Goal: Task Accomplishment & Management: Complete application form

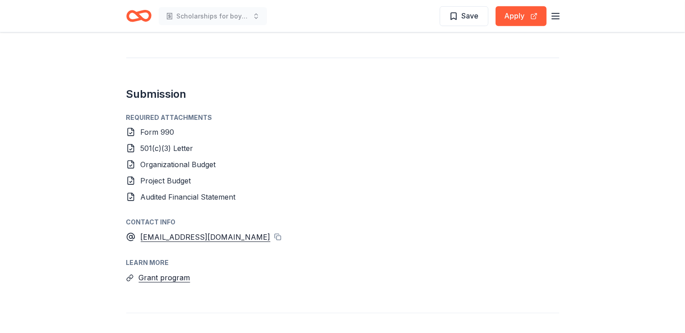
scroll to position [520, 0]
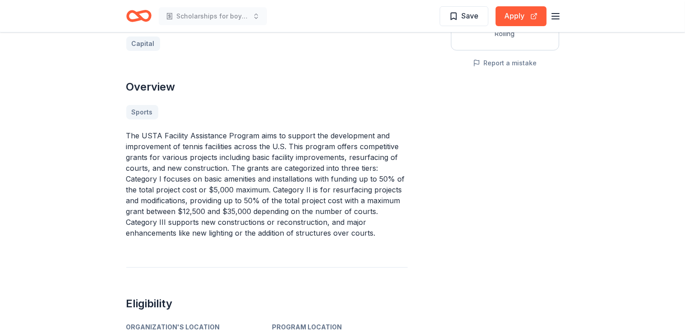
scroll to position [86, 0]
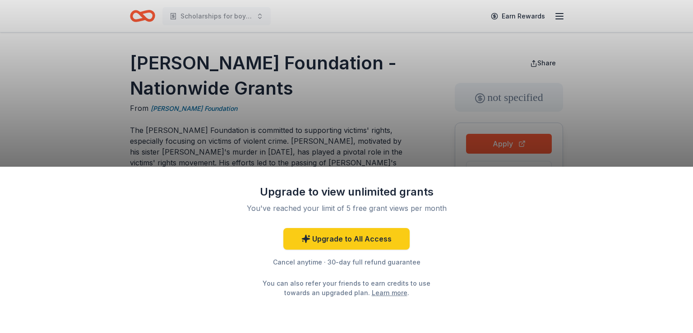
click at [343, 144] on div "Upgrade to view unlimited grants You've reached your limit of 5 free grant view…" at bounding box center [346, 166] width 693 height 333
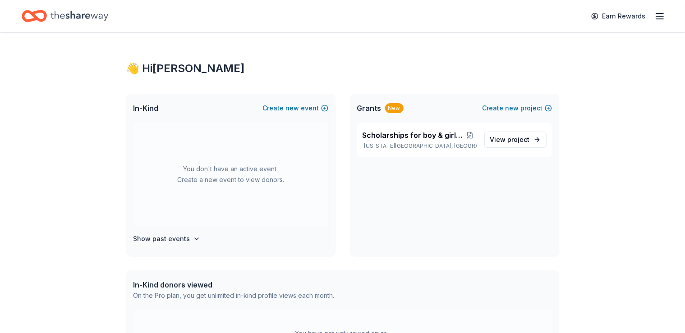
click at [655, 15] on icon "button" at bounding box center [660, 16] width 11 height 11
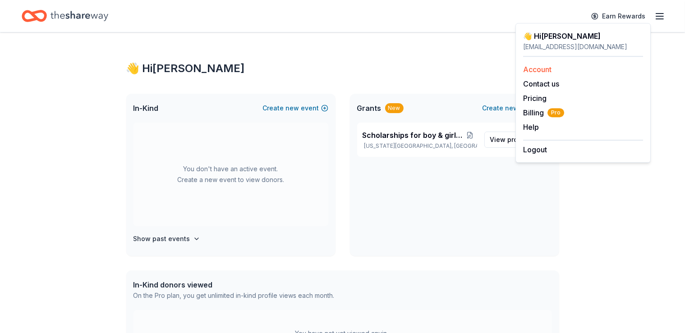
click at [534, 71] on link "Account" at bounding box center [537, 69] width 28 height 9
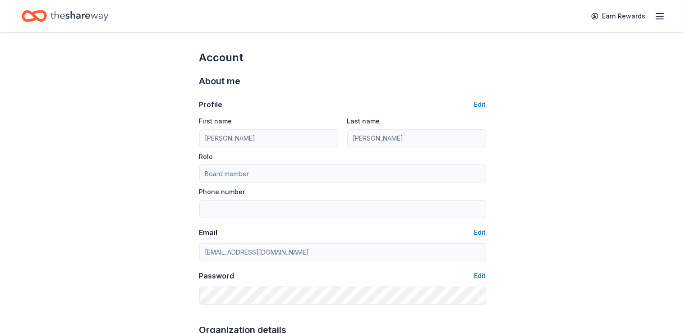
click at [656, 14] on line "button" at bounding box center [659, 14] width 7 height 0
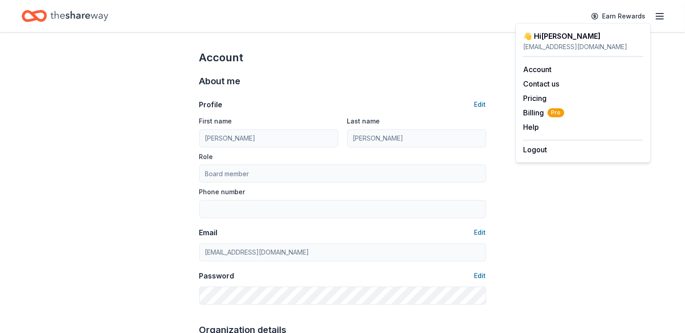
click at [536, 34] on div "👋 Hi Melissa" at bounding box center [583, 36] width 120 height 11
click at [527, 115] on span "Billing Pro" at bounding box center [543, 112] width 41 height 11
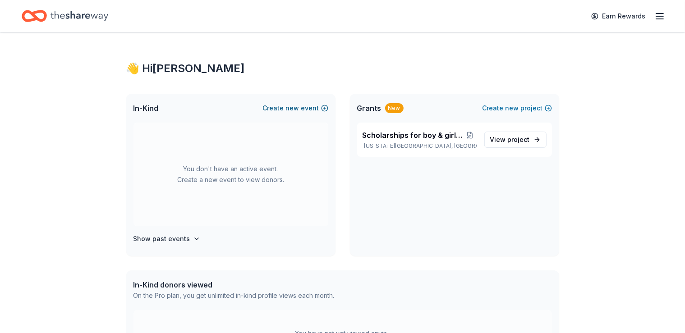
click at [327, 108] on button "Create new event" at bounding box center [295, 108] width 65 height 11
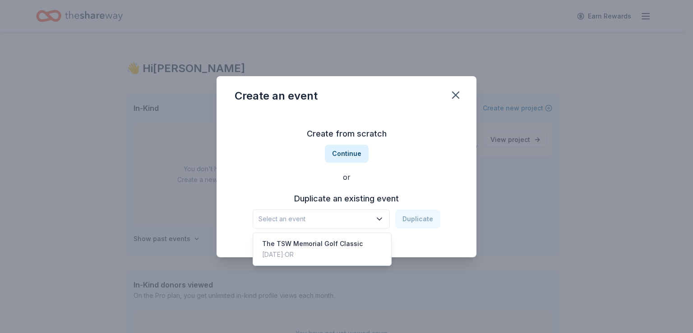
click at [381, 219] on icon "button" at bounding box center [379, 219] width 9 height 9
click at [302, 245] on div "The TSW Memorial Golf Classic" at bounding box center [312, 244] width 101 height 11
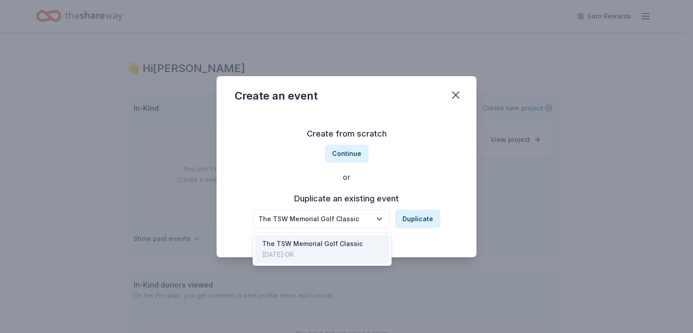
click at [374, 225] on button "The TSW Memorial Golf Classic" at bounding box center [321, 219] width 137 height 19
click at [423, 224] on div "The TSW Memorial Golf Classic Duplicate" at bounding box center [347, 219] width 188 height 19
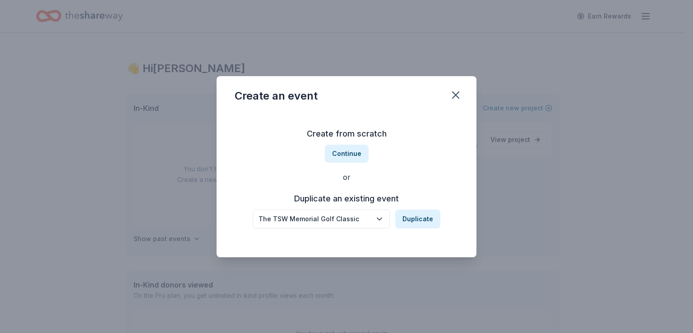
click at [423, 224] on button "Duplicate" at bounding box center [417, 219] width 45 height 19
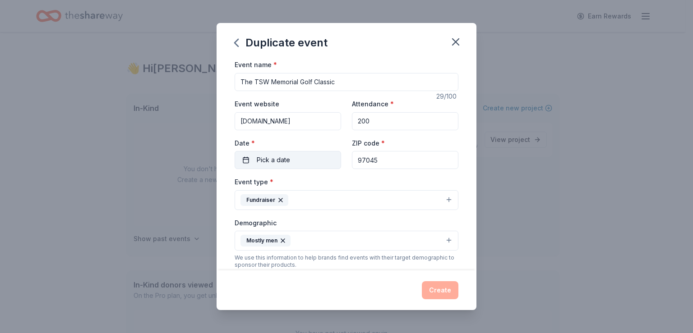
click at [244, 158] on button "Pick a date" at bounding box center [288, 160] width 106 height 18
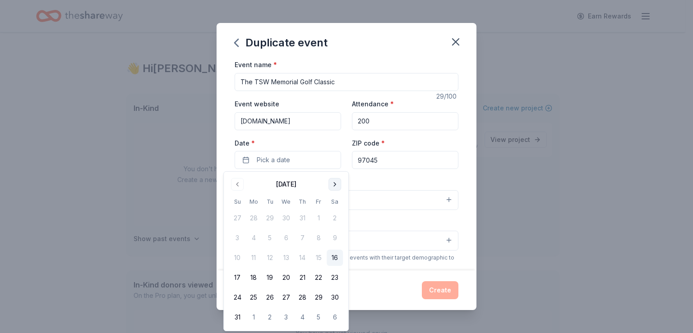
click at [334, 184] on button "Go to next month" at bounding box center [334, 184] width 13 height 13
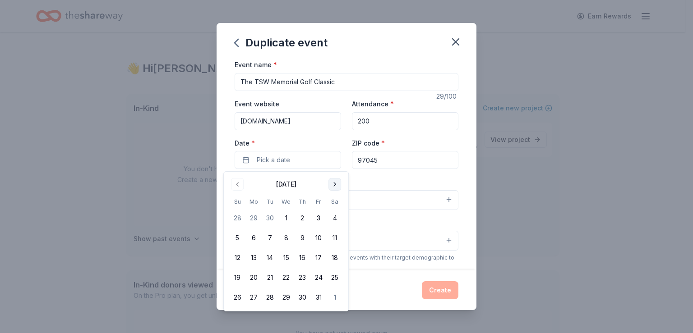
click at [334, 184] on button "Go to next month" at bounding box center [334, 184] width 13 height 13
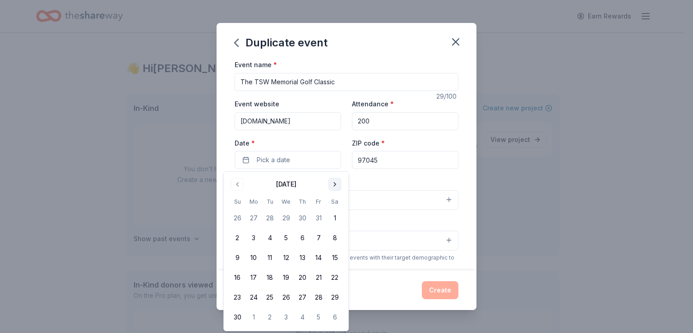
click at [334, 184] on button "Go to next month" at bounding box center [334, 184] width 13 height 13
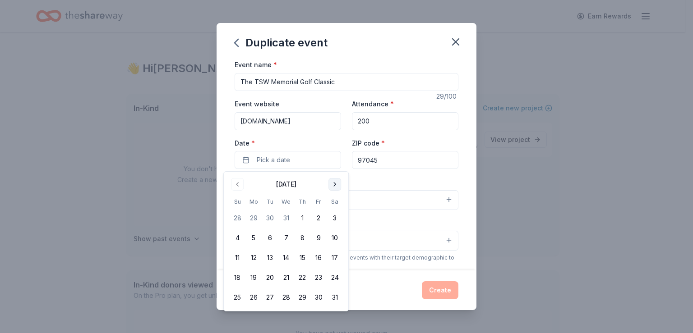
click at [334, 184] on button "Go to next month" at bounding box center [334, 184] width 13 height 13
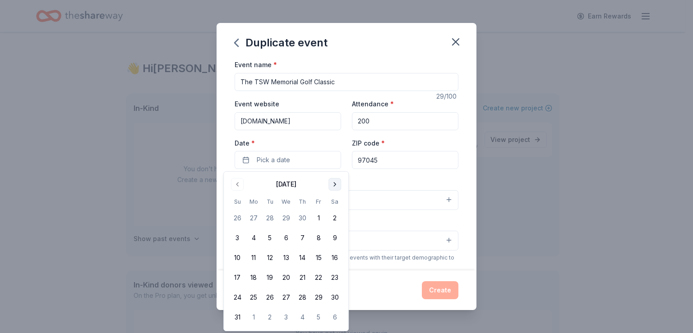
click at [334, 184] on button "Go to next month" at bounding box center [334, 184] width 13 height 13
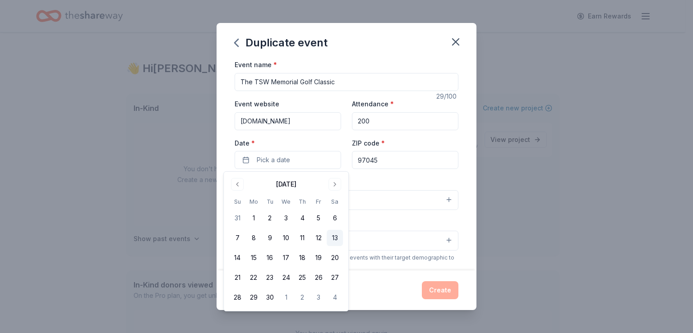
click at [331, 240] on button "13" at bounding box center [335, 238] width 16 height 16
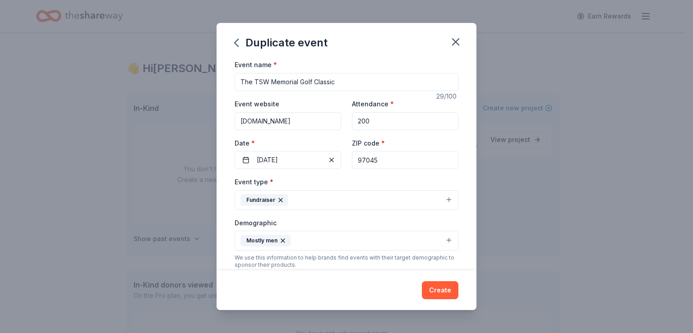
click at [455, 138] on div "Event name * The TSW Memorial Golf Classic 29 /100 Event website www.tswwf.org …" at bounding box center [347, 164] width 260 height 211
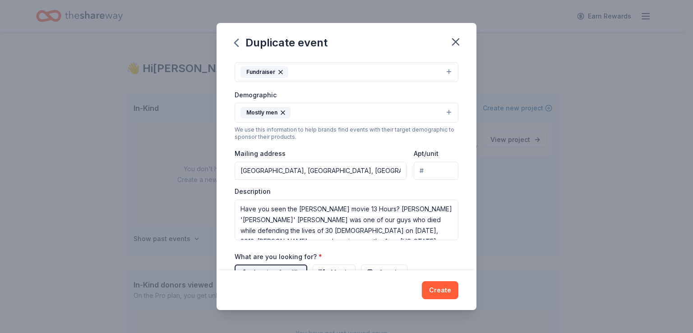
scroll to position [133, 0]
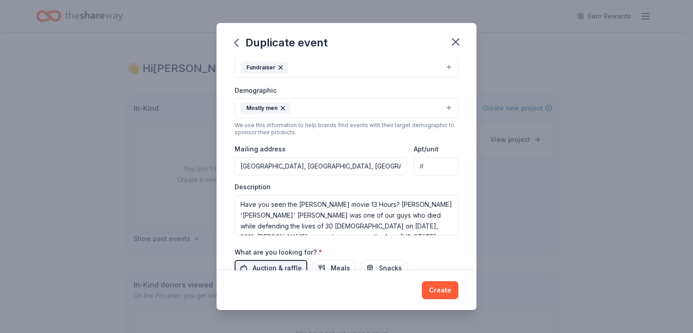
click at [438, 108] on button "Mostly men" at bounding box center [347, 108] width 224 height 20
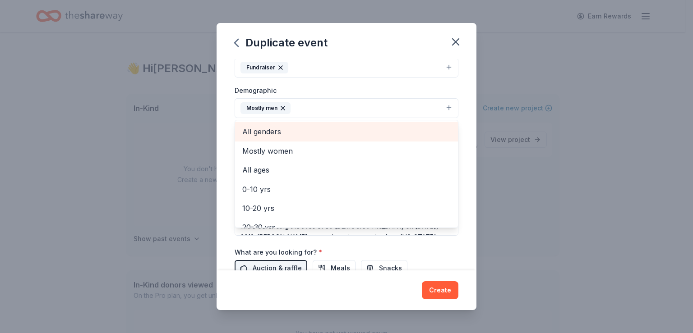
click at [272, 129] on span "All genders" at bounding box center [346, 132] width 208 height 12
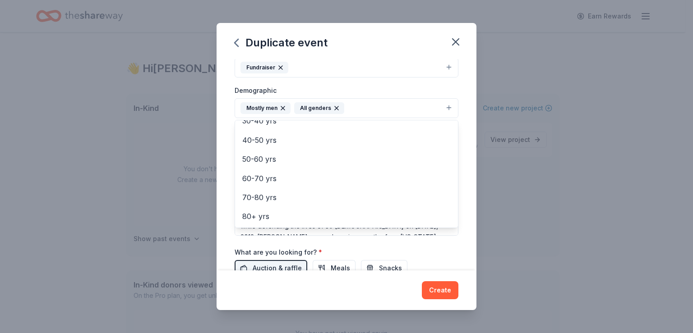
scroll to position [0, 0]
click at [428, 81] on div "Event type * Fundraiser Demographic Mostly men All genders Mostly women All age…" at bounding box center [347, 140] width 224 height 192
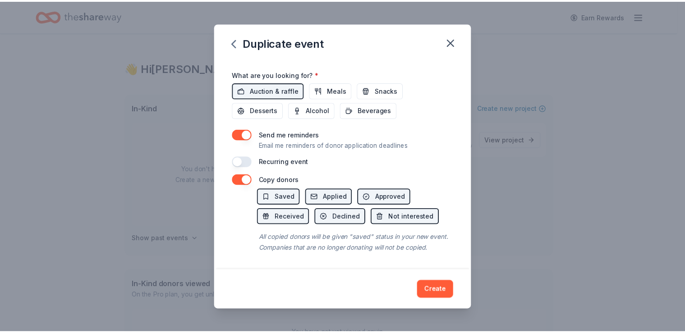
scroll to position [320, 0]
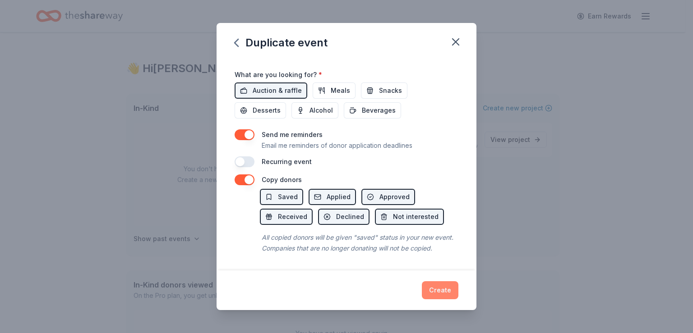
click at [442, 294] on button "Create" at bounding box center [440, 290] width 37 height 18
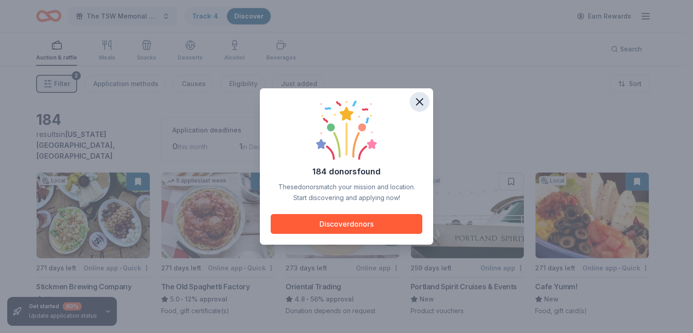
click at [420, 101] on icon "button" at bounding box center [419, 102] width 6 height 6
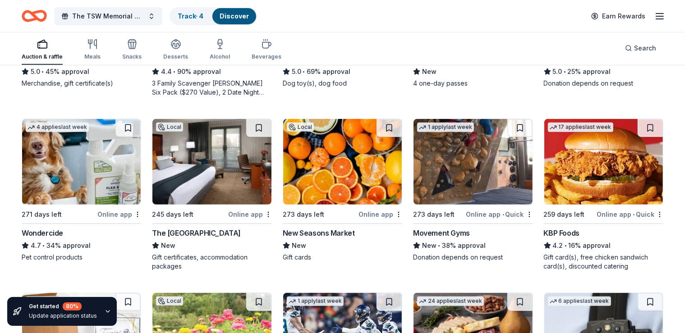
scroll to position [394, 0]
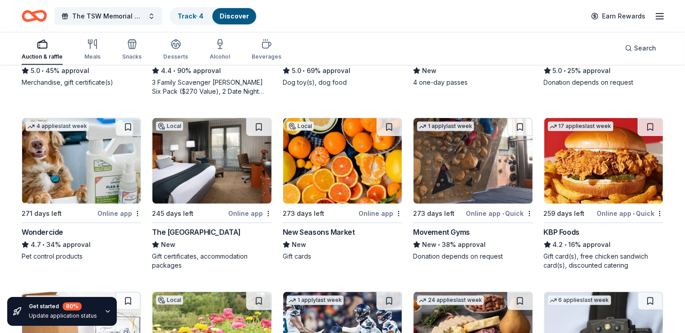
click at [207, 227] on div "The Paramount Hotel Portland" at bounding box center [196, 232] width 89 height 11
click at [262, 119] on button at bounding box center [258, 127] width 25 height 18
click at [47, 14] on icon "Home" at bounding box center [34, 15] width 25 height 21
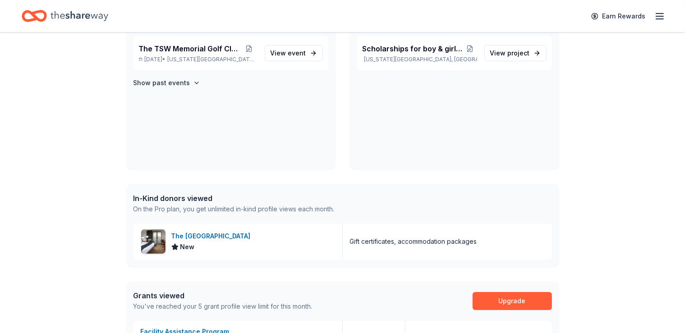
scroll to position [90, 0]
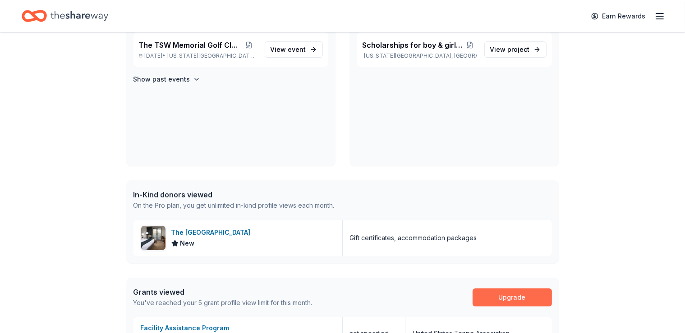
click at [498, 298] on link "Upgrade" at bounding box center [512, 298] width 79 height 18
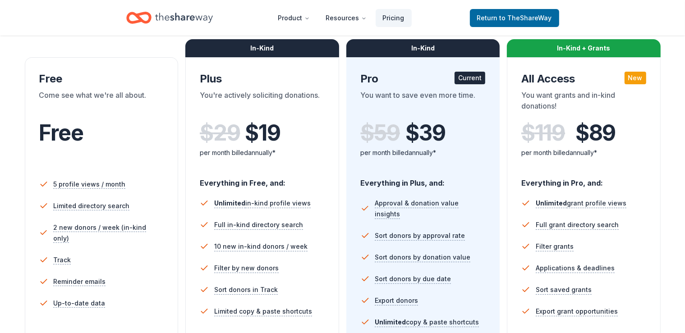
scroll to position [156, 0]
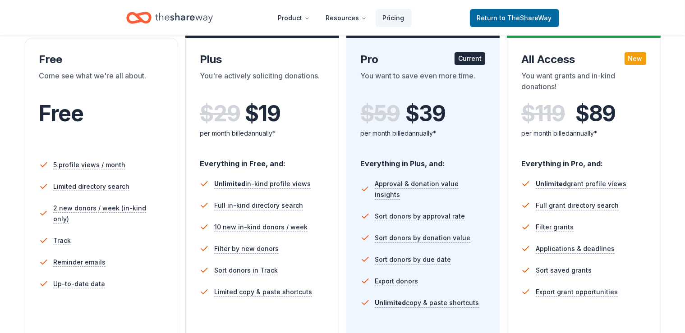
click at [144, 16] on icon "Home" at bounding box center [138, 17] width 25 height 21
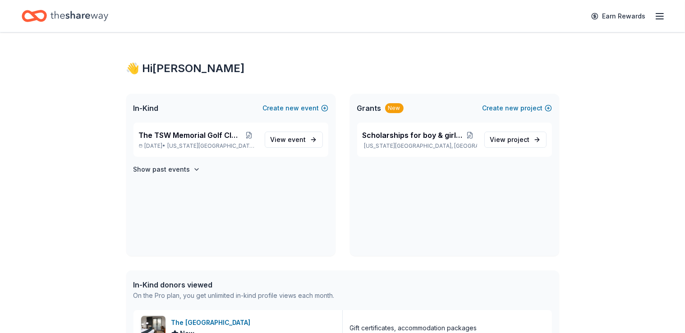
click at [47, 14] on icon "Home" at bounding box center [34, 15] width 25 height 21
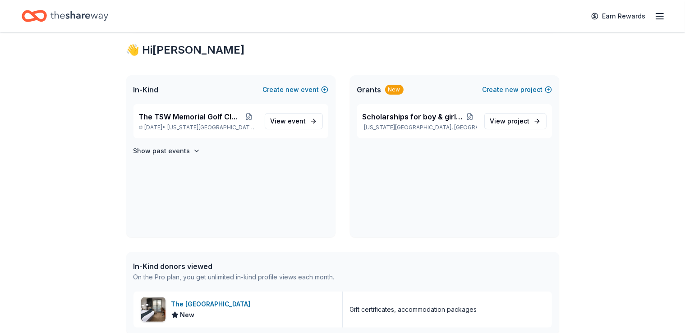
scroll to position [161, 0]
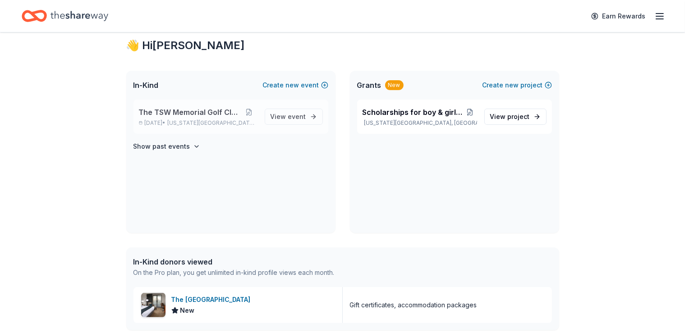
click at [168, 115] on span "The TSW Memorial Golf Classic" at bounding box center [190, 112] width 102 height 11
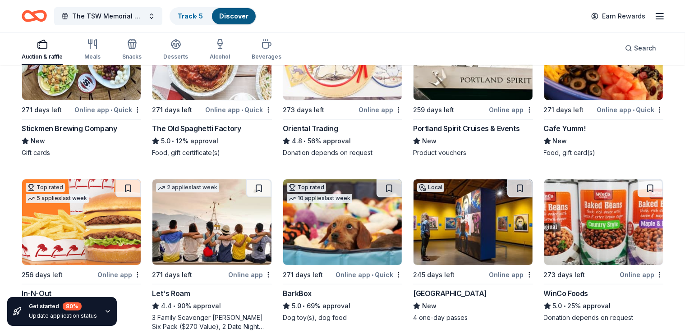
scroll to position [153, 0]
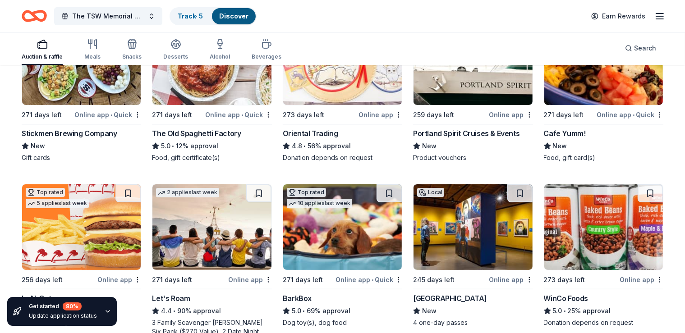
click at [99, 110] on div "Online app • Quick" at bounding box center [107, 114] width 67 height 11
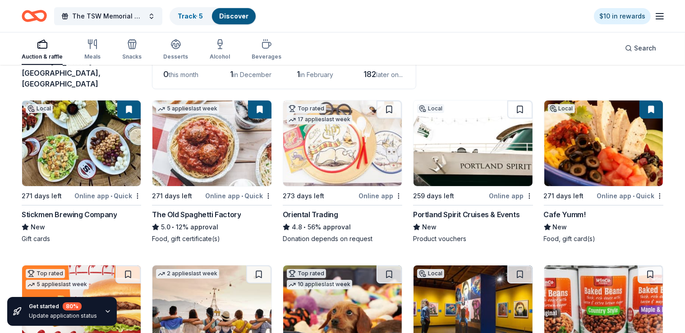
scroll to position [69, 0]
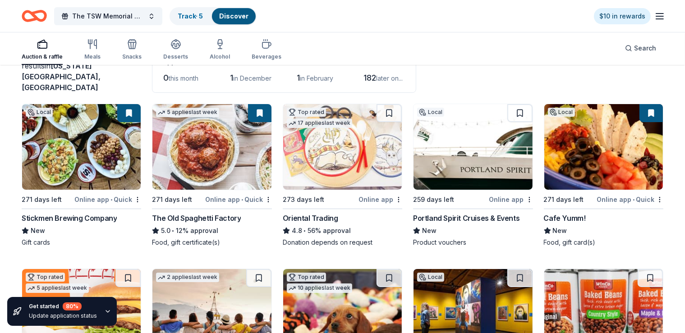
click at [616, 194] on div "Online app • Quick" at bounding box center [630, 199] width 67 height 11
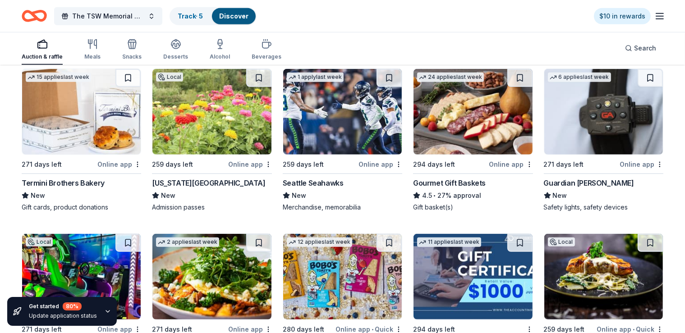
scroll to position [622, 0]
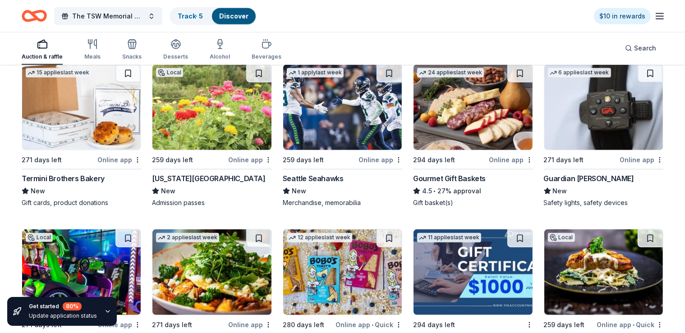
click at [254, 154] on div "Online app" at bounding box center [250, 159] width 44 height 11
click at [319, 173] on div "Seattle Seahawks" at bounding box center [313, 178] width 61 height 11
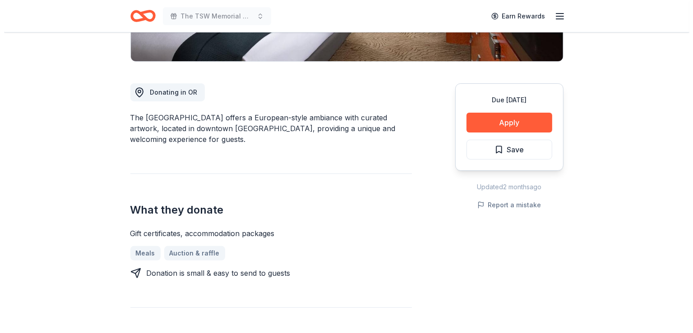
scroll to position [214, 0]
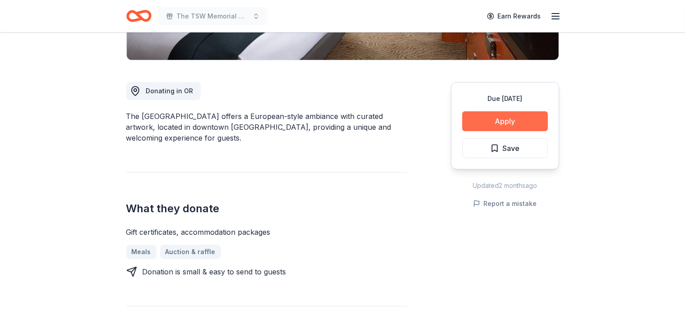
click at [514, 119] on button "Apply" at bounding box center [505, 121] width 86 height 20
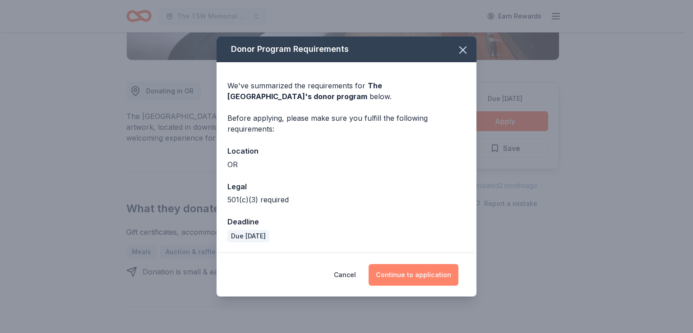
click at [412, 275] on button "Continue to application" at bounding box center [414, 275] width 90 height 22
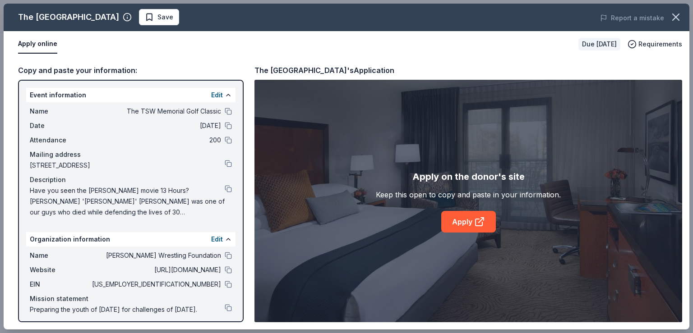
scroll to position [4, 0]
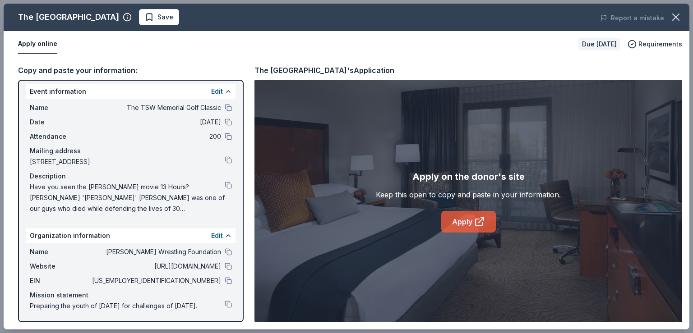
click at [467, 222] on link "Apply" at bounding box center [468, 222] width 55 height 22
click at [225, 279] on button at bounding box center [228, 280] width 7 height 7
click at [225, 184] on button at bounding box center [228, 185] width 7 height 7
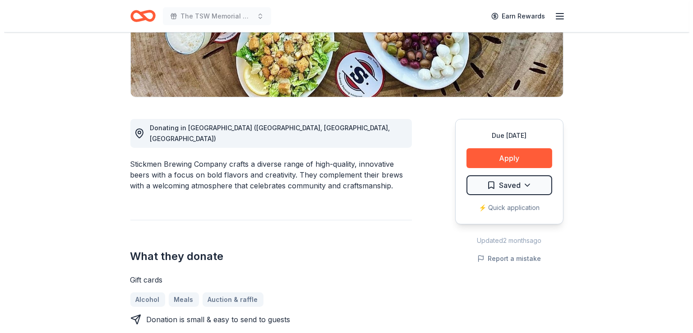
scroll to position [179, 0]
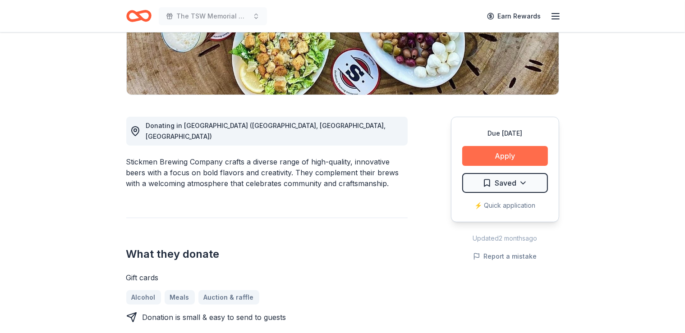
click at [517, 156] on button "Apply" at bounding box center [505, 156] width 86 height 20
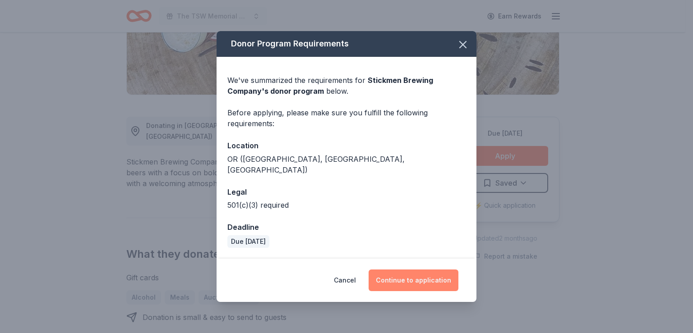
click at [415, 277] on button "Continue to application" at bounding box center [414, 281] width 90 height 22
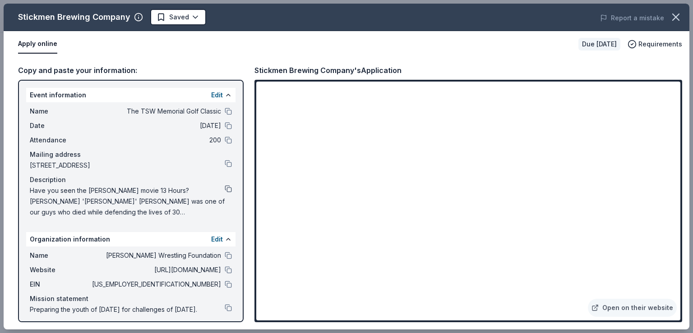
click at [225, 185] on button at bounding box center [228, 188] width 7 height 7
click at [225, 109] on button at bounding box center [228, 111] width 7 height 7
click at [225, 123] on button at bounding box center [228, 125] width 7 height 7
click at [225, 283] on button at bounding box center [228, 284] width 7 height 7
click at [225, 187] on button at bounding box center [228, 188] width 7 height 7
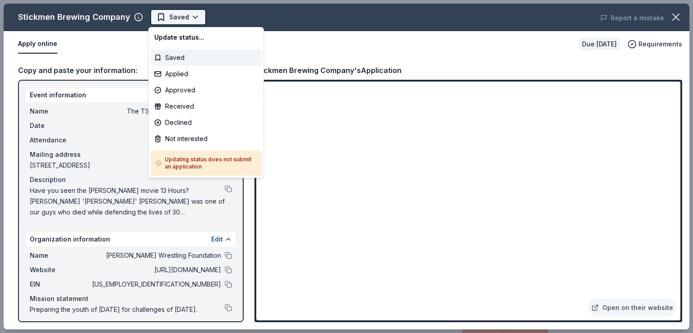
click at [159, 15] on body "The TSW Memorial Golf Classic Saved Apply Due in 271 days Share Stickmen Brewin…" at bounding box center [342, 166] width 685 height 333
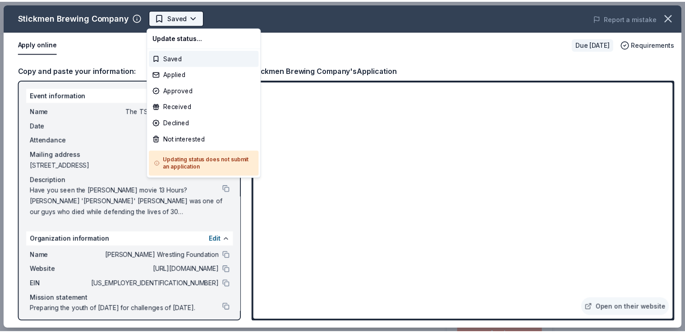
scroll to position [0, 0]
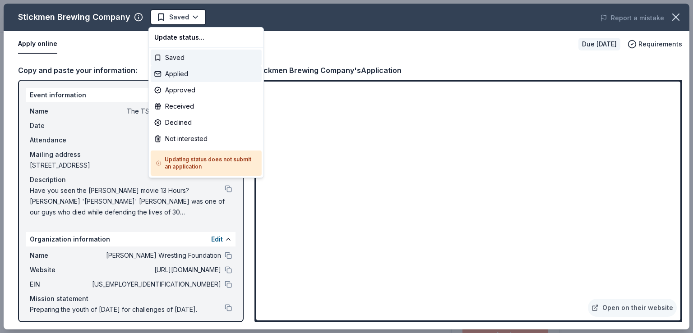
click at [171, 76] on div "Applied" at bounding box center [206, 74] width 111 height 16
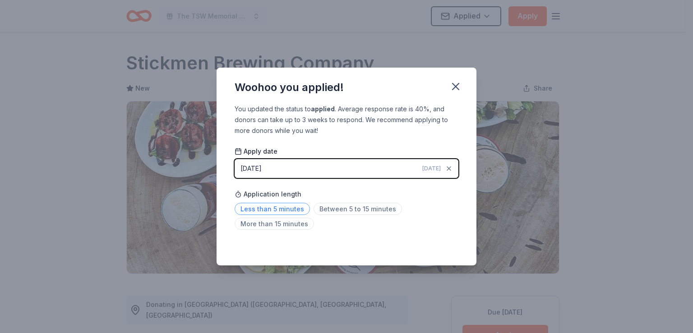
click at [263, 205] on span "Less than 5 minutes" at bounding box center [272, 209] width 75 height 12
click at [451, 91] on icon "button" at bounding box center [455, 86] width 13 height 13
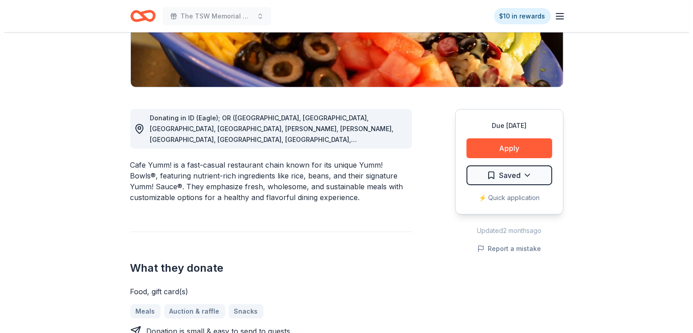
scroll to position [193, 0]
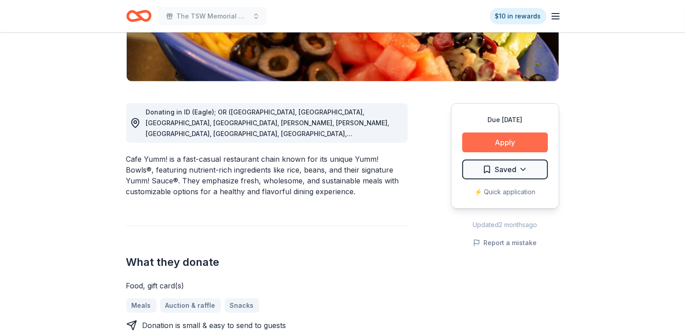
click at [516, 137] on button "Apply" at bounding box center [505, 143] width 86 height 20
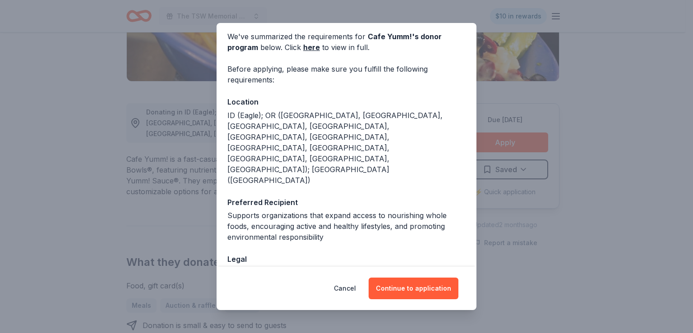
scroll to position [51, 0]
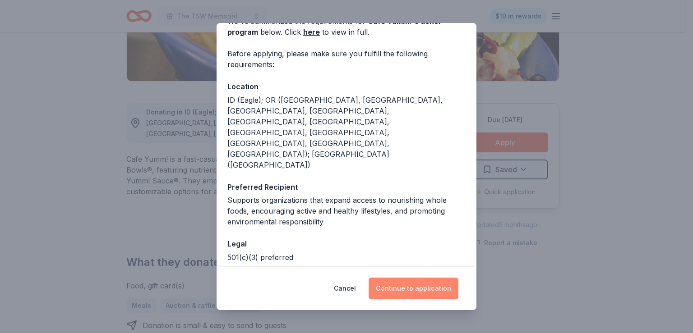
click at [431, 285] on button "Continue to application" at bounding box center [414, 289] width 90 height 22
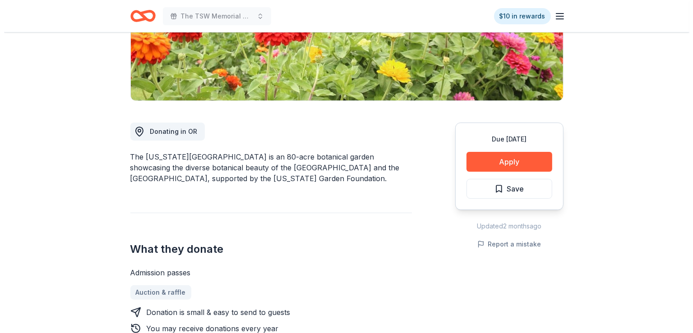
scroll to position [217, 0]
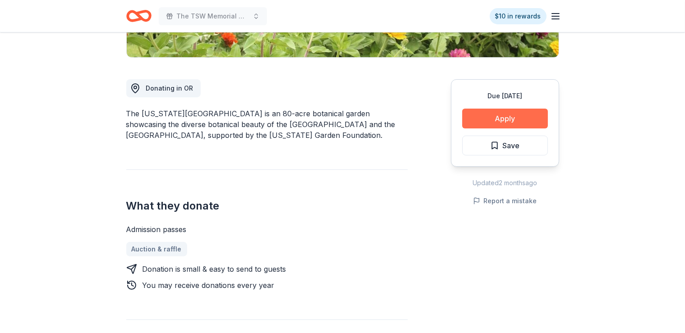
click at [518, 111] on button "Apply" at bounding box center [505, 119] width 86 height 20
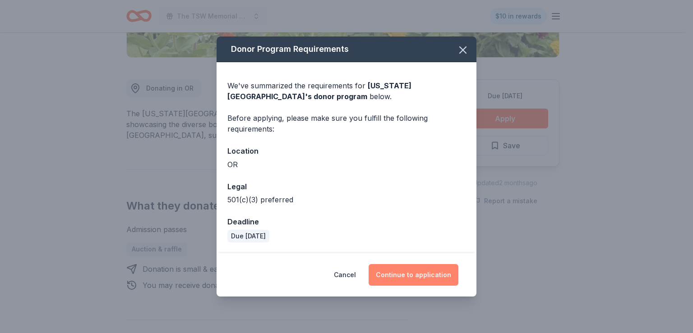
click at [420, 277] on button "Continue to application" at bounding box center [414, 275] width 90 height 22
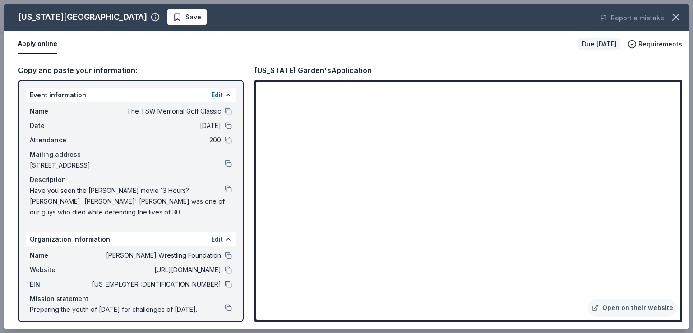
click at [225, 285] on button at bounding box center [228, 284] width 7 height 7
click at [225, 188] on button at bounding box center [228, 188] width 7 height 7
click at [173, 19] on span "Save" at bounding box center [187, 17] width 28 height 11
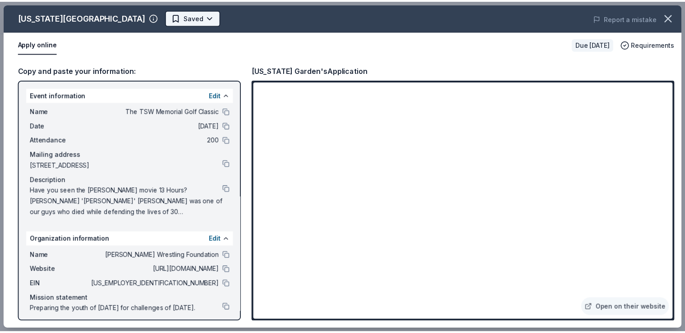
scroll to position [0, 0]
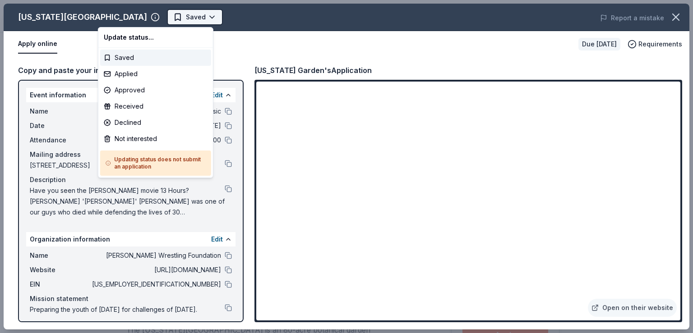
click at [137, 14] on html "The TSW Memorial Golf Classic Saved Apply Due [DATE] Share [US_STATE][GEOGRAPHI…" at bounding box center [346, 166] width 693 height 333
click at [120, 74] on div "Applied" at bounding box center [155, 74] width 111 height 16
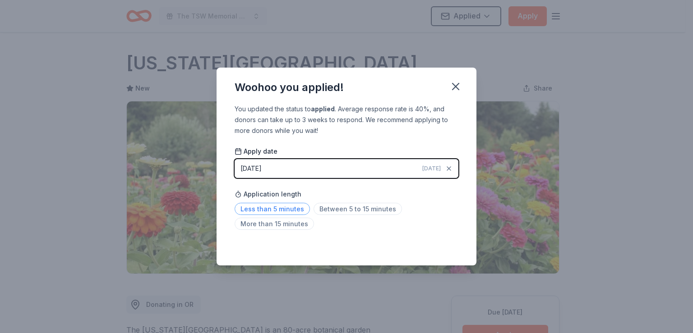
click at [266, 210] on span "Less than 5 minutes" at bounding box center [272, 209] width 75 height 12
click at [459, 86] on icon "button" at bounding box center [455, 86] width 13 height 13
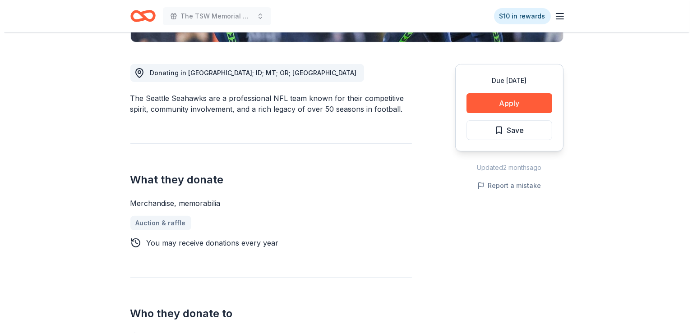
scroll to position [238, 0]
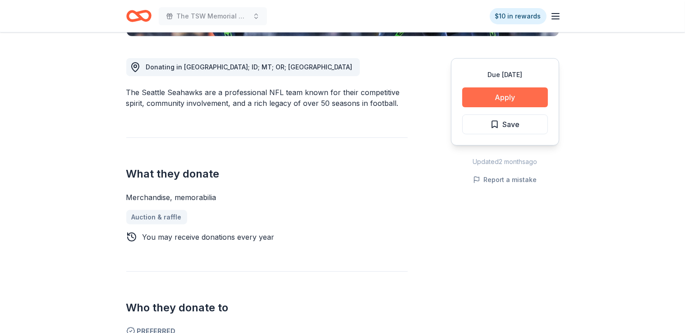
click at [498, 98] on button "Apply" at bounding box center [505, 98] width 86 height 20
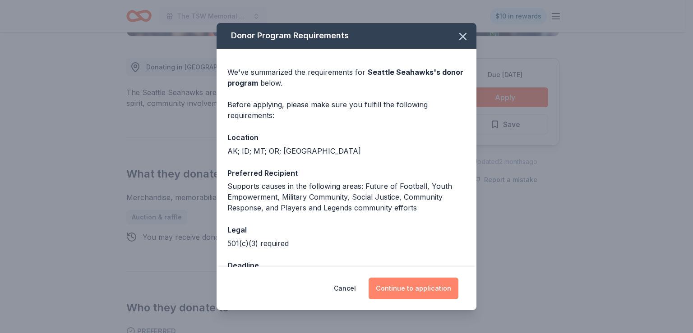
click at [406, 289] on button "Continue to application" at bounding box center [414, 289] width 90 height 22
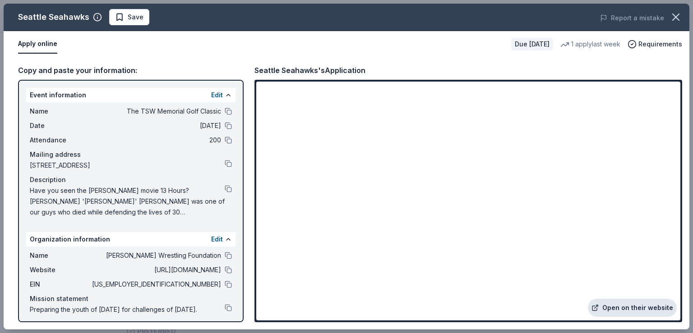
click at [628, 307] on link "Open on their website" at bounding box center [632, 308] width 89 height 18
